Goal: Task Accomplishment & Management: Complete application form

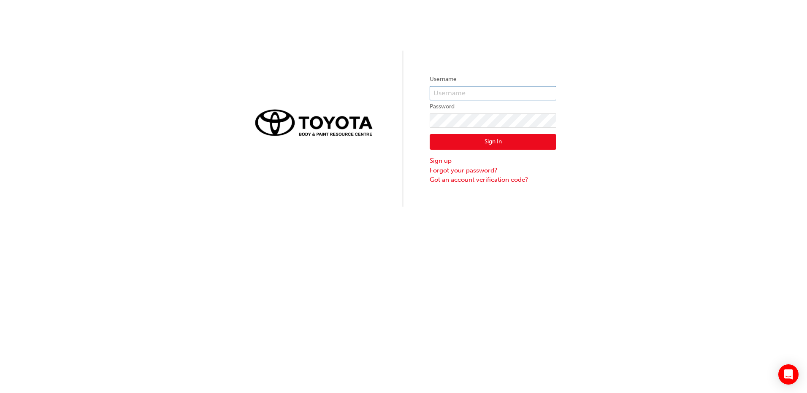
click at [472, 91] on input "text" at bounding box center [493, 93] width 127 height 14
type input "[PERSON_NAME].[PERSON_NAME]"
click button "Sign In" at bounding box center [493, 142] width 127 height 16
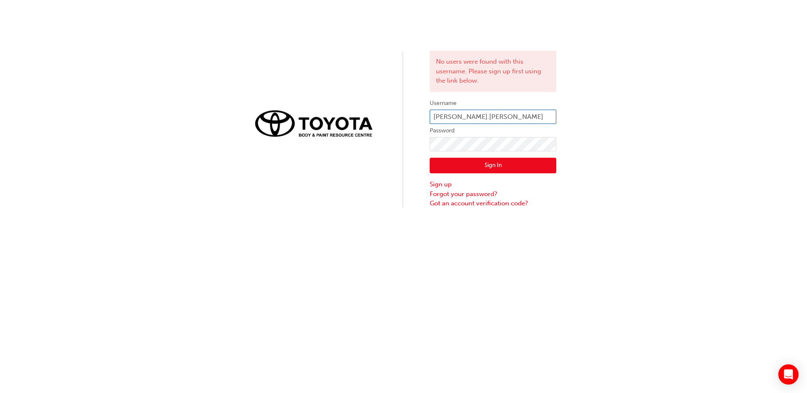
click at [455, 118] on input "[PERSON_NAME].[PERSON_NAME]" at bounding box center [493, 117] width 127 height 14
click at [482, 166] on button "Sign In" at bounding box center [493, 166] width 127 height 16
click button "Sign In" at bounding box center [493, 166] width 127 height 16
